Goal: Task Accomplishment & Management: Manage account settings

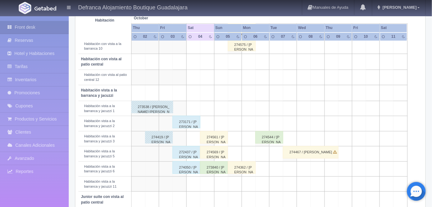
scroll to position [181, 0]
click at [221, 155] on div "274569 / [PERSON_NAME]" at bounding box center [214, 152] width 28 height 13
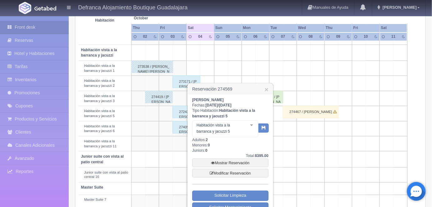
scroll to position [222, 0]
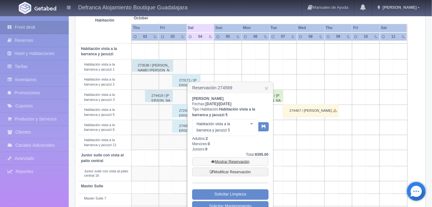
click at [230, 161] on link "Mostrar Reservación" at bounding box center [230, 162] width 76 height 9
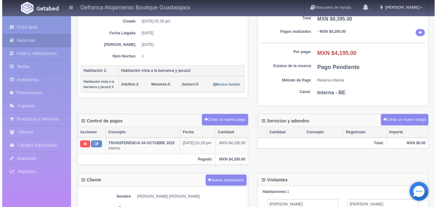
scroll to position [94, 0]
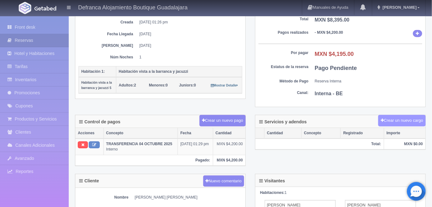
click at [396, 119] on button "Crear un nuevo cargo" at bounding box center [402, 121] width 48 height 12
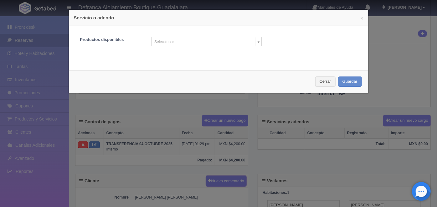
click at [256, 43] on body "Defranca Alojamiento Boutique Guadalajara Manuales de Ayuda Actualizaciones rec…" at bounding box center [218, 130] width 437 height 416
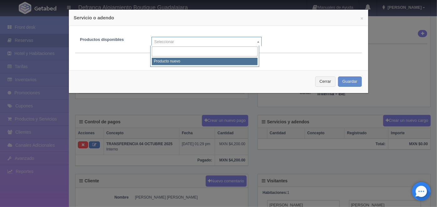
select select "0"
type input "1"
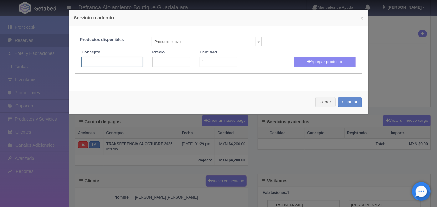
click at [87, 60] on input "text" at bounding box center [111, 62] width 61 height 10
type input "m"
type input "Masajes Holísticos"
click at [163, 62] on input "number" at bounding box center [171, 62] width 38 height 10
type input "1500"
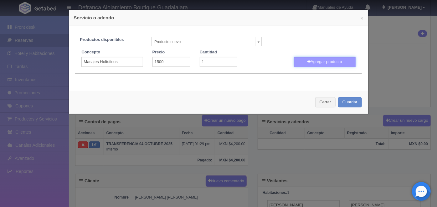
click at [316, 62] on button "Agregar producto" at bounding box center [324, 62] width 61 height 10
select select
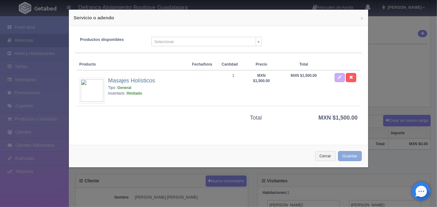
click at [342, 156] on button "Guardar" at bounding box center [350, 156] width 24 height 10
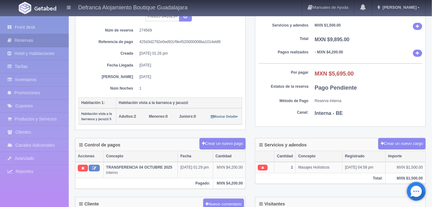
scroll to position [67, 0]
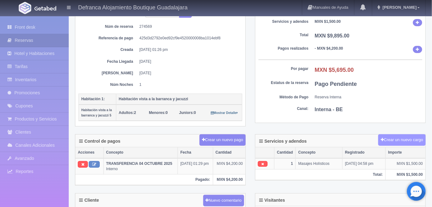
click at [395, 138] on button "Crear un nuevo cargo" at bounding box center [402, 140] width 48 height 12
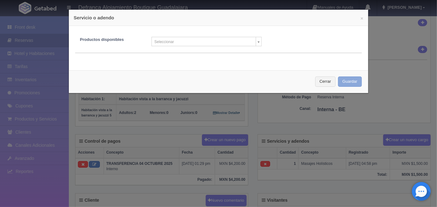
click at [344, 83] on button "Guardar" at bounding box center [350, 82] width 24 height 10
click at [321, 82] on button "Cerrar" at bounding box center [325, 82] width 20 height 10
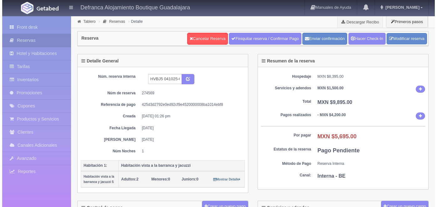
scroll to position [67, 0]
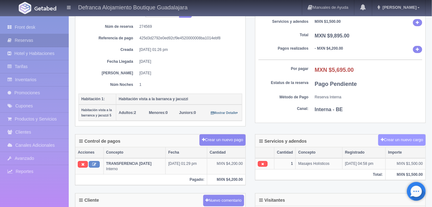
click at [404, 138] on button "Crear un nuevo cargo" at bounding box center [402, 140] width 48 height 12
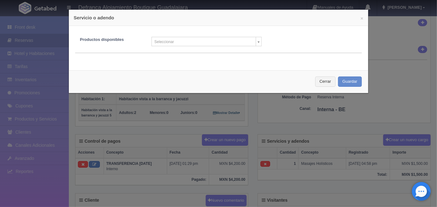
click at [255, 43] on body "Defranca Alojamiento Boutique Guadalajara Manuales de Ayuda Actualizaciones rec…" at bounding box center [218, 153] width 437 height 408
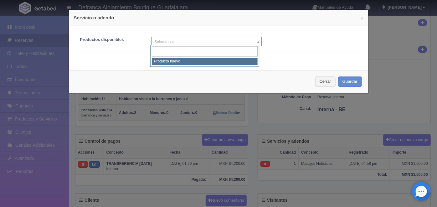
select select "0"
type input "1"
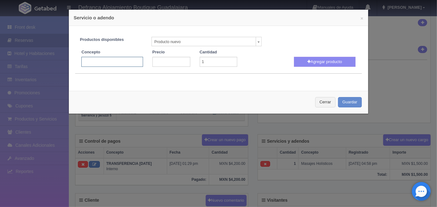
click at [85, 59] on input "text" at bounding box center [111, 62] width 61 height 10
type input "Masaje Holístico"
click at [156, 61] on input "number" at bounding box center [171, 62] width 38 height 10
type input "1500"
click at [317, 61] on button "Agregar producto" at bounding box center [324, 62] width 61 height 10
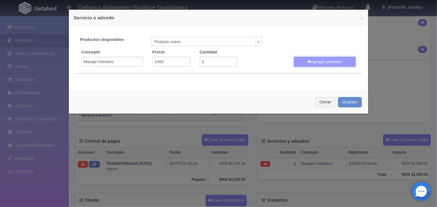
select select
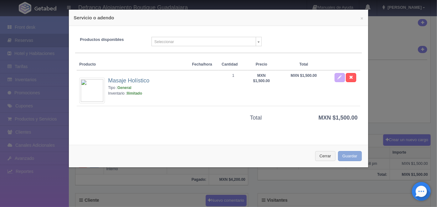
click at [347, 155] on button "Guardar" at bounding box center [350, 156] width 24 height 10
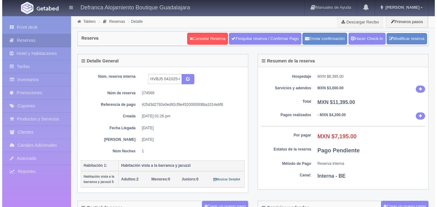
scroll to position [67, 0]
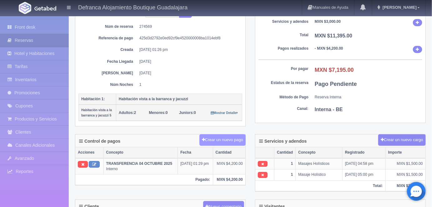
click at [222, 138] on button "Crear un nuevo pago" at bounding box center [223, 140] width 46 height 12
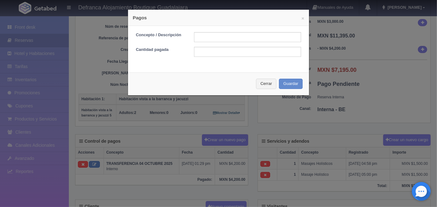
click at [200, 37] on input "text" at bounding box center [247, 37] width 107 height 10
type input "h"
type input "HOSPEDAJE PAGADO CON TARJETA"
click at [199, 52] on input "text" at bounding box center [247, 52] width 107 height 10
type input "7195.00"
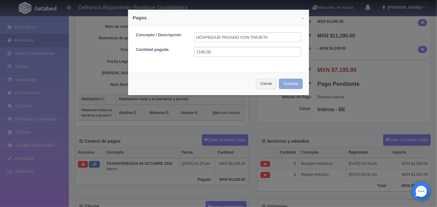
click at [286, 81] on button "Guardar" at bounding box center [291, 84] width 24 height 10
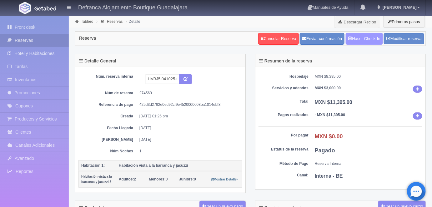
click at [359, 38] on link "Hacer Check-In" at bounding box center [364, 39] width 37 height 12
click at [87, 22] on link "Tablero" at bounding box center [87, 21] width 12 height 4
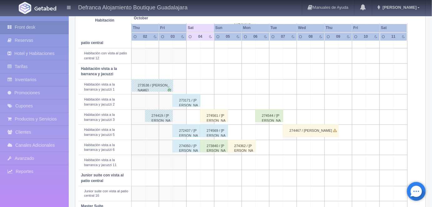
scroll to position [207, 0]
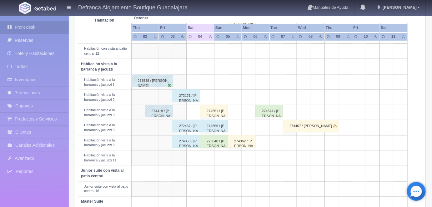
click at [215, 143] on div "273840 / [PERSON_NAME]" at bounding box center [214, 141] width 28 height 13
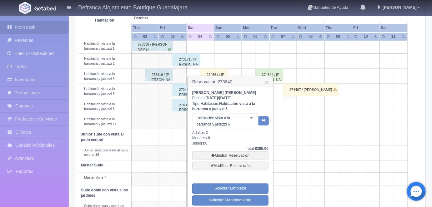
scroll to position [244, 0]
click at [232, 154] on link "Mostrar Reservación" at bounding box center [230, 155] width 76 height 9
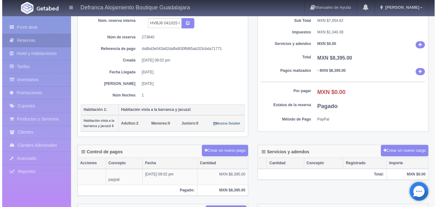
scroll to position [58, 0]
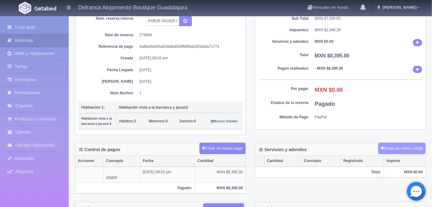
click at [390, 144] on button "Crear un nuevo cargo" at bounding box center [402, 149] width 48 height 12
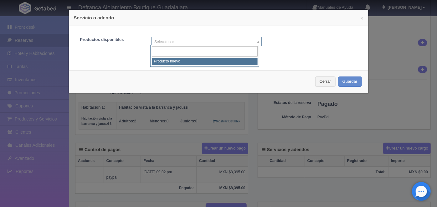
select select "0"
type input "1"
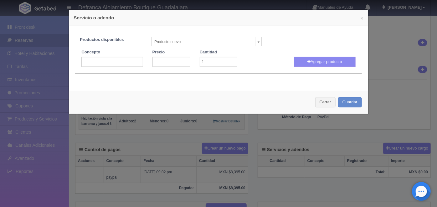
click at [85, 63] on input "text" at bounding box center [111, 62] width 61 height 10
type input "m"
type input "Masaje Holístico"
click at [156, 59] on input "number" at bounding box center [171, 62] width 38 height 10
type input "1500"
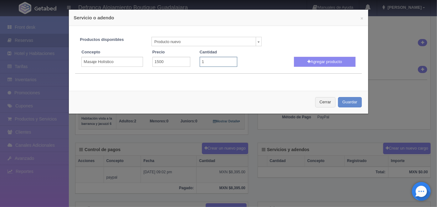
click at [205, 61] on input "1" at bounding box center [219, 62] width 38 height 10
type input "2"
click at [317, 62] on button "Agregar producto" at bounding box center [324, 62] width 61 height 10
select select
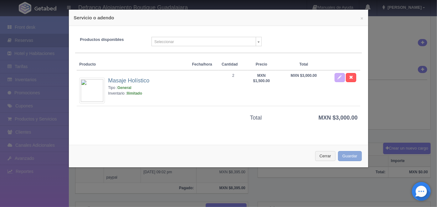
click at [341, 152] on button "Guardar" at bounding box center [350, 156] width 24 height 10
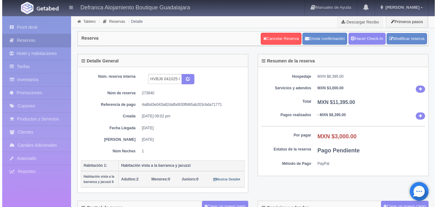
scroll to position [58, 0]
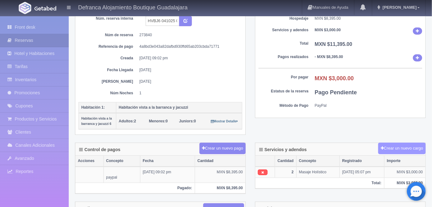
click at [390, 149] on button "Crear un nuevo cargo" at bounding box center [402, 149] width 48 height 12
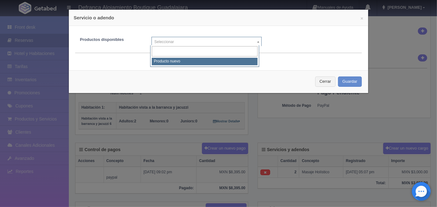
select select "0"
type input "1"
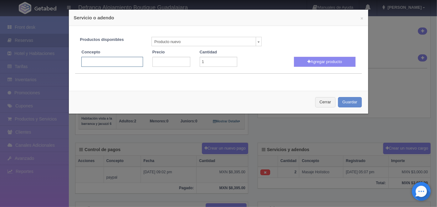
click at [85, 62] on input "text" at bounding box center [111, 62] width 61 height 10
type input "Exfoliantes de Café"
click at [158, 62] on input "number" at bounding box center [171, 62] width 38 height 10
type input "1100"
click at [208, 59] on input "1" at bounding box center [219, 62] width 38 height 10
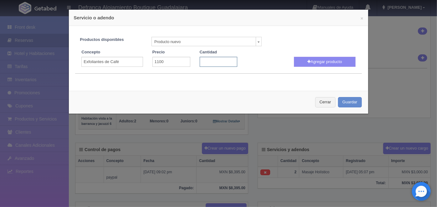
type input "2"
click at [318, 62] on button "Agregar producto" at bounding box center [324, 62] width 61 height 10
select select
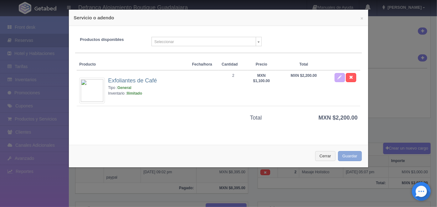
click at [341, 158] on button "Guardar" at bounding box center [350, 156] width 24 height 10
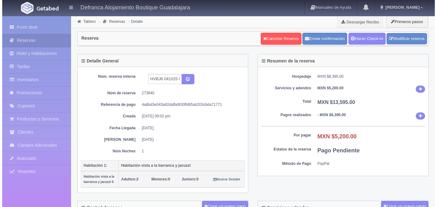
scroll to position [58, 0]
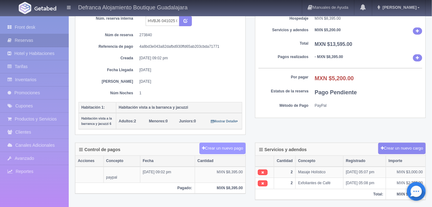
click at [226, 148] on button "Crear un nuevo pago" at bounding box center [223, 149] width 46 height 12
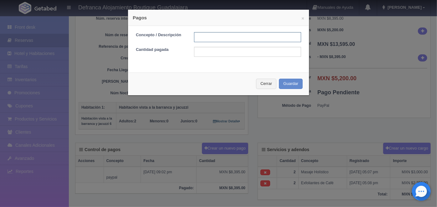
click at [195, 37] on input "text" at bounding box center [247, 37] width 107 height 10
type input "MASAJES PAGO CON TARJETA"
click at [198, 52] on input "text" at bounding box center [247, 52] width 107 height 10
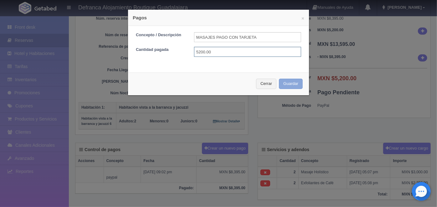
type input "5200.00"
click at [284, 84] on button "Guardar" at bounding box center [291, 84] width 24 height 10
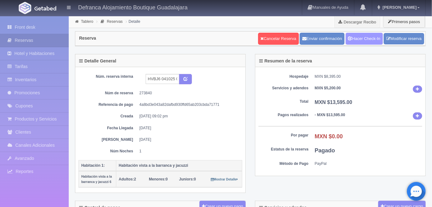
click at [363, 38] on link "Hacer Check-In" at bounding box center [364, 39] width 37 height 12
click at [87, 22] on link "Tablero" at bounding box center [87, 21] width 12 height 4
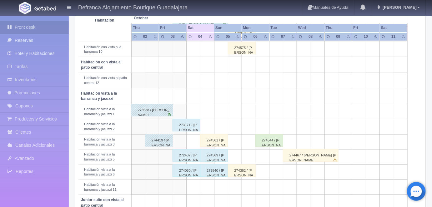
scroll to position [174, 0]
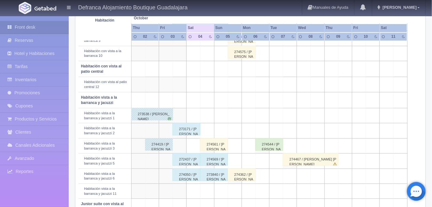
click at [217, 142] on div "274561 / Jorge Humberto Pérez Lepe" at bounding box center [214, 145] width 28 height 13
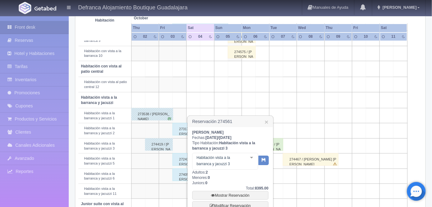
click at [228, 194] on link "Mostrar Reservación" at bounding box center [230, 195] width 76 height 9
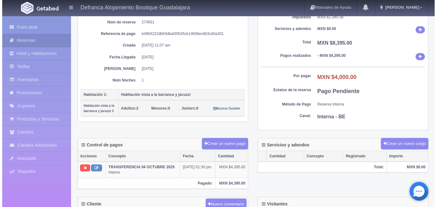
scroll to position [71, 0]
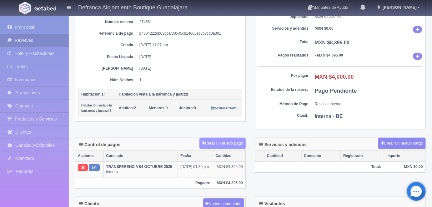
click at [217, 141] on button "Crear un nuevo pago" at bounding box center [223, 144] width 46 height 12
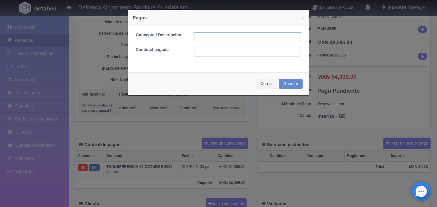
click at [198, 35] on input "text" at bounding box center [247, 37] width 107 height 10
type input "M"
type input "HOSPEDAJE PAGADO CON TARJETA"
click at [197, 50] on input "text" at bounding box center [247, 52] width 107 height 10
type input "4000.00"
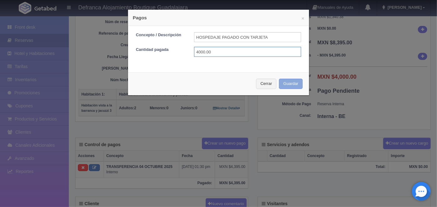
click at [284, 82] on button "Guardar" at bounding box center [291, 84] width 24 height 10
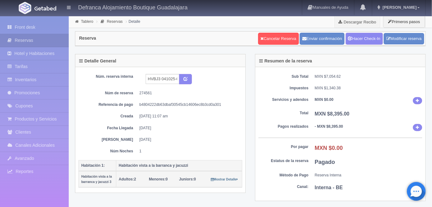
click at [362, 38] on link "Hacer Check-In" at bounding box center [364, 39] width 37 height 12
click at [362, 38] on link "Hacer Check-Out" at bounding box center [363, 39] width 40 height 12
click at [367, 93] on div "Sub Total MXN $7,054.62 Impuestos MXN $1,340.38 Servicios y adendos MXN $0.00 T…" at bounding box center [340, 134] width 170 height 134
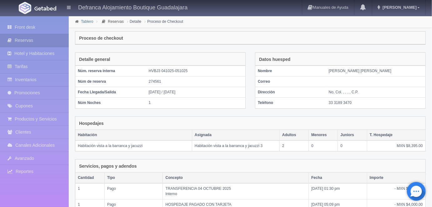
click at [85, 20] on link "Tablero" at bounding box center [87, 21] width 12 height 4
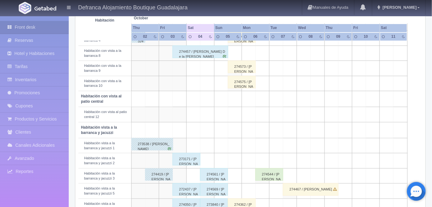
scroll to position [169, 0]
